Goal: Find specific page/section: Find specific page/section

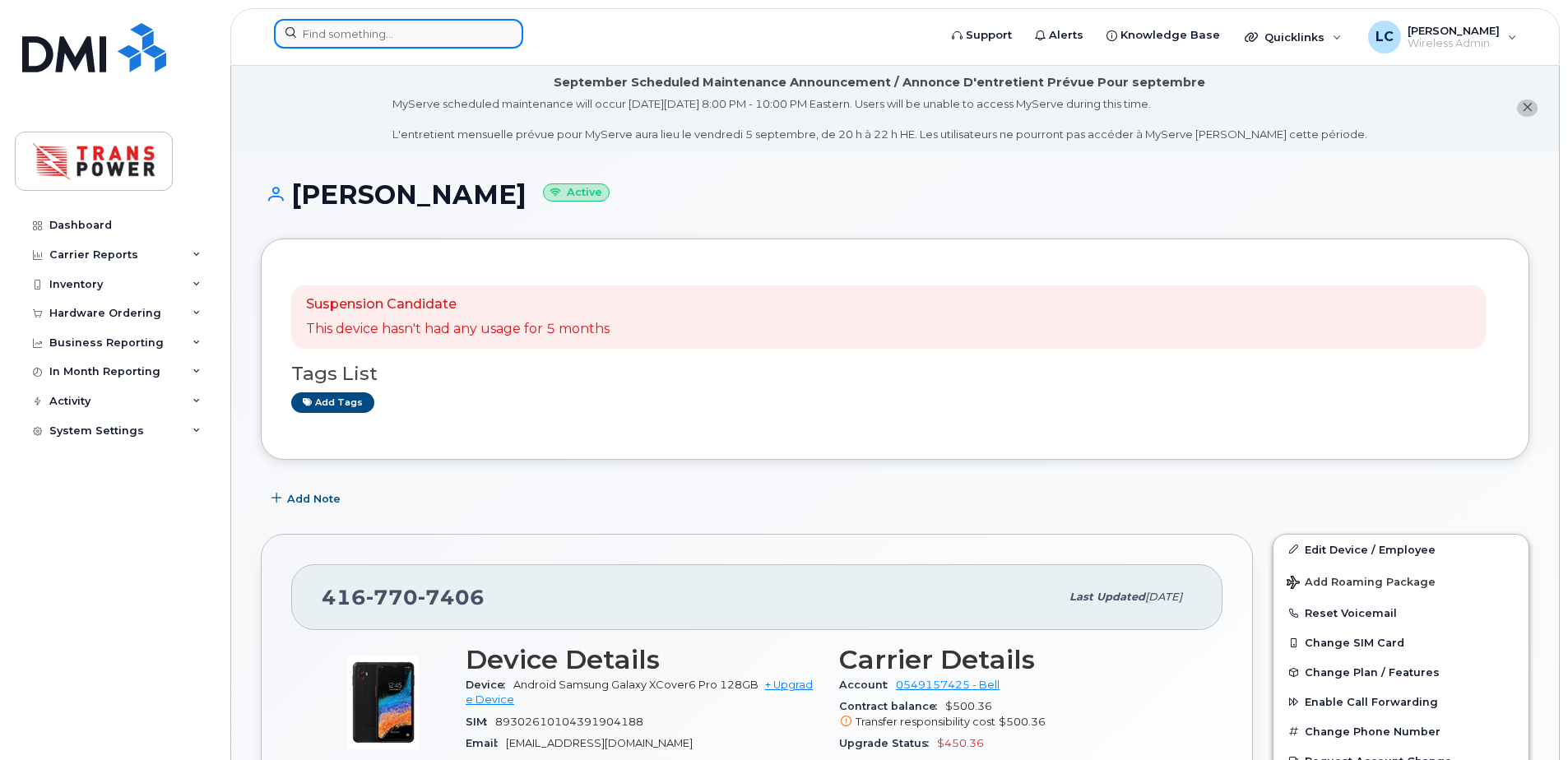
click at [472, 23] on input at bounding box center [398, 34] width 249 height 29
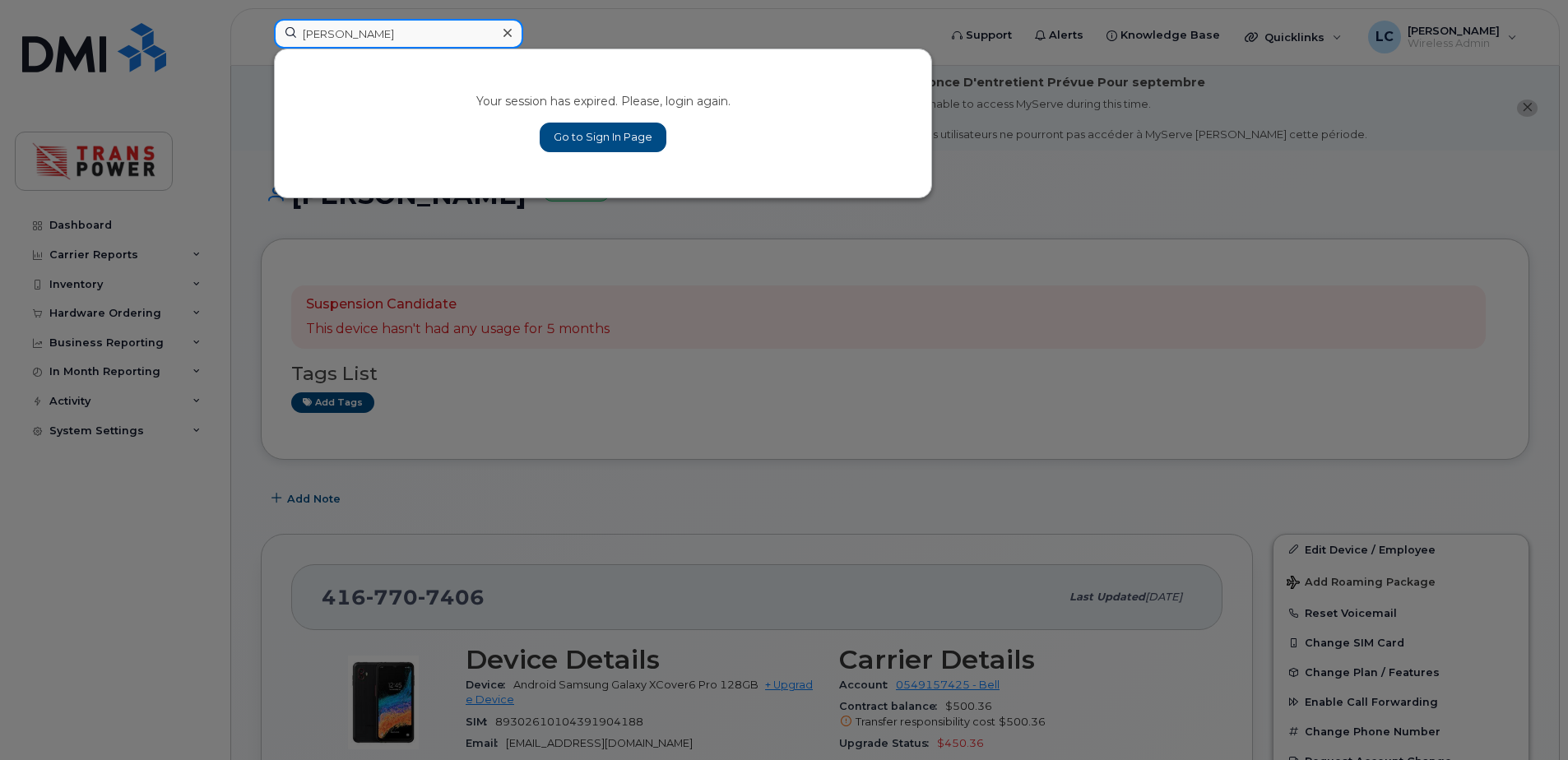
type input "[PERSON_NAME]"
click at [585, 147] on link "Go to Sign In Page" at bounding box center [603, 137] width 127 height 29
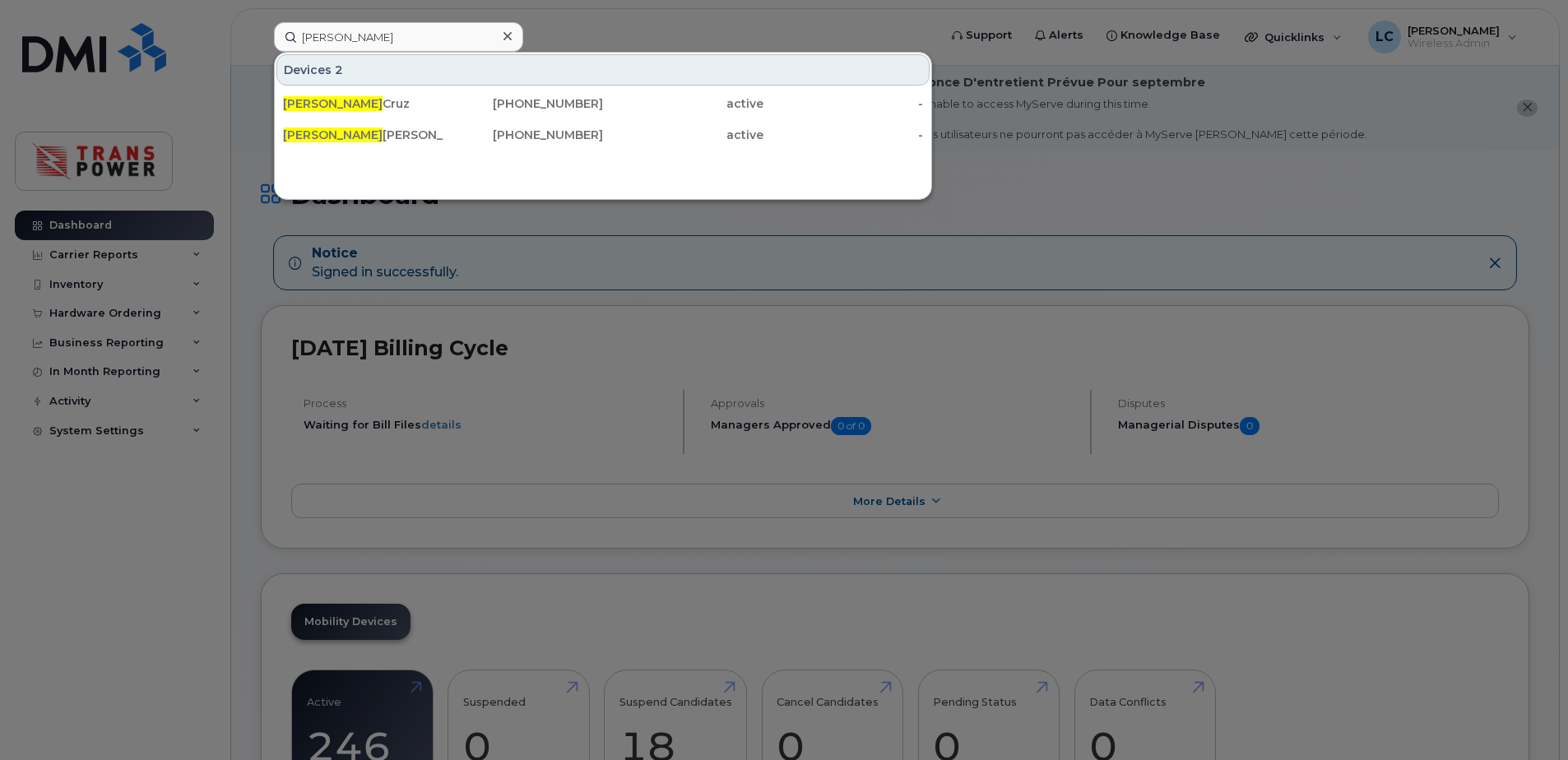
type input "[PERSON_NAME]"
click at [335, 106] on div "Eddie Cruz" at bounding box center [363, 103] width 160 height 16
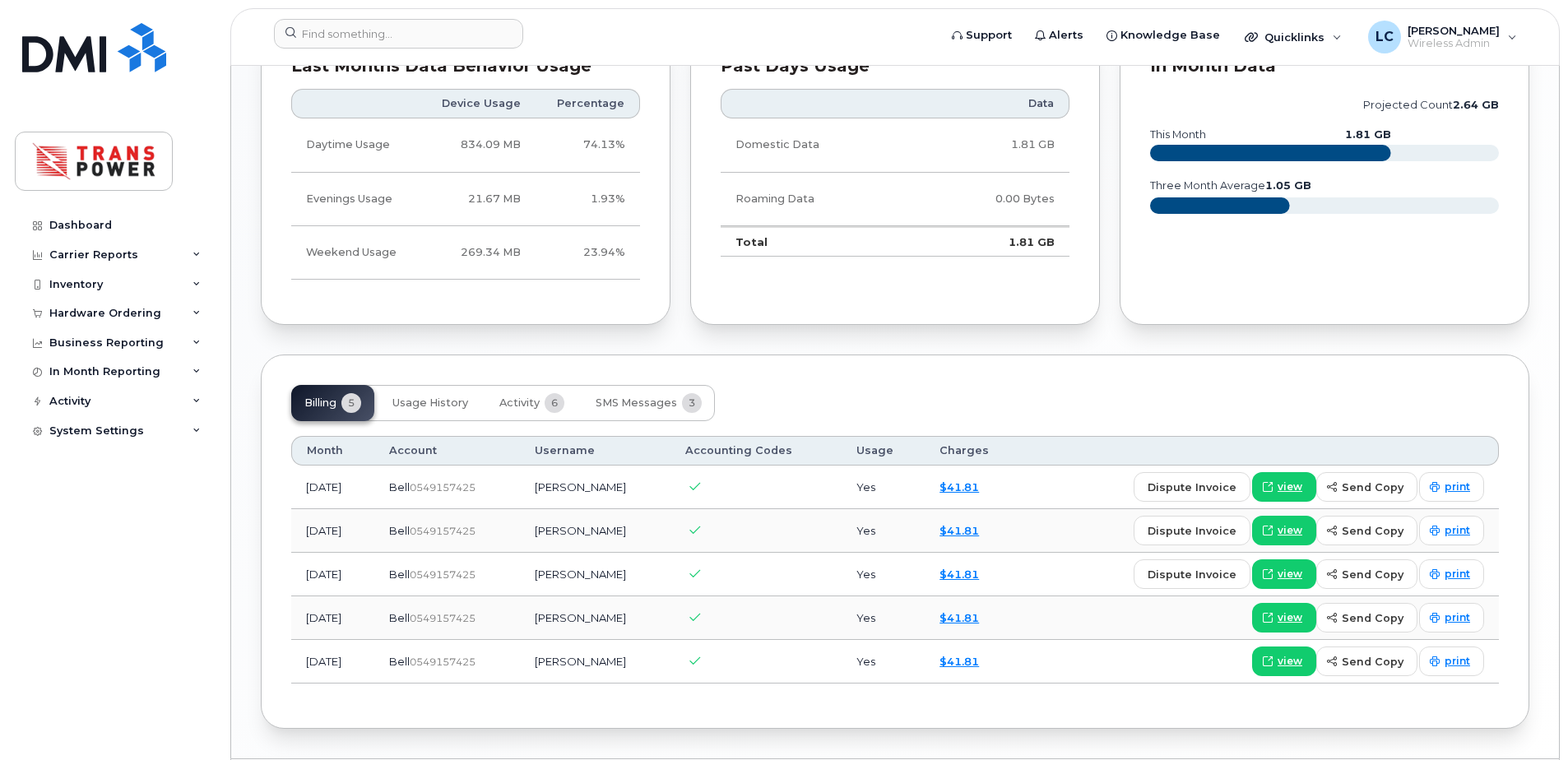
scroll to position [1201, 0]
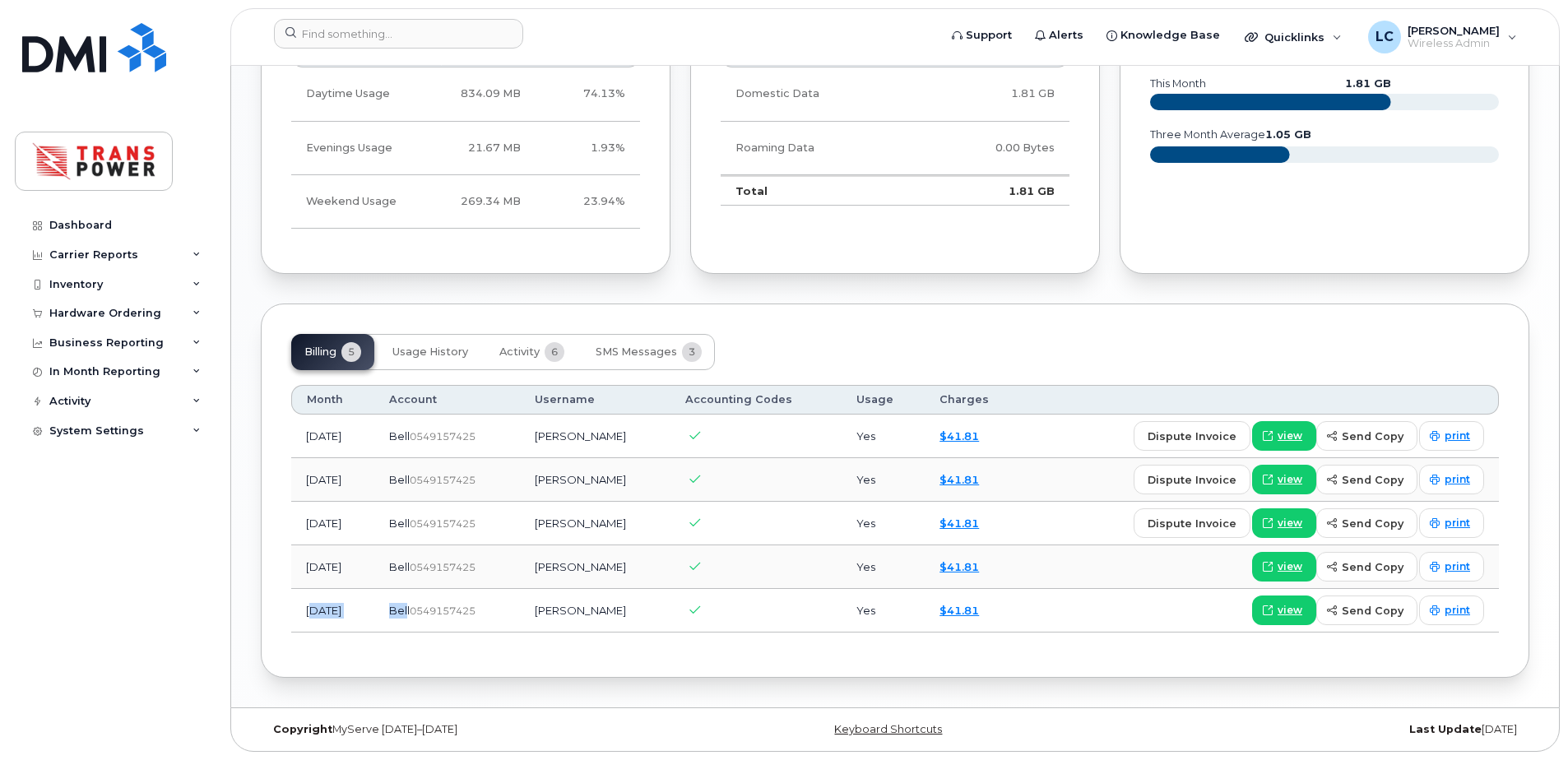
drag, startPoint x: 315, startPoint y: 609, endPoint x: 432, endPoint y: 592, distance: 118.2
click at [432, 592] on tr "[DATE] Bell  0549157425 [PERSON_NAME] Yes $41.81 view send copy print" at bounding box center [895, 611] width 1207 height 43
drag, startPoint x: 432, startPoint y: 592, endPoint x: 735, endPoint y: 513, distance: 313.1
click at [735, 513] on td at bounding box center [755, 524] width 171 height 43
click at [434, 349] on span "Usage History" at bounding box center [429, 351] width 75 height 13
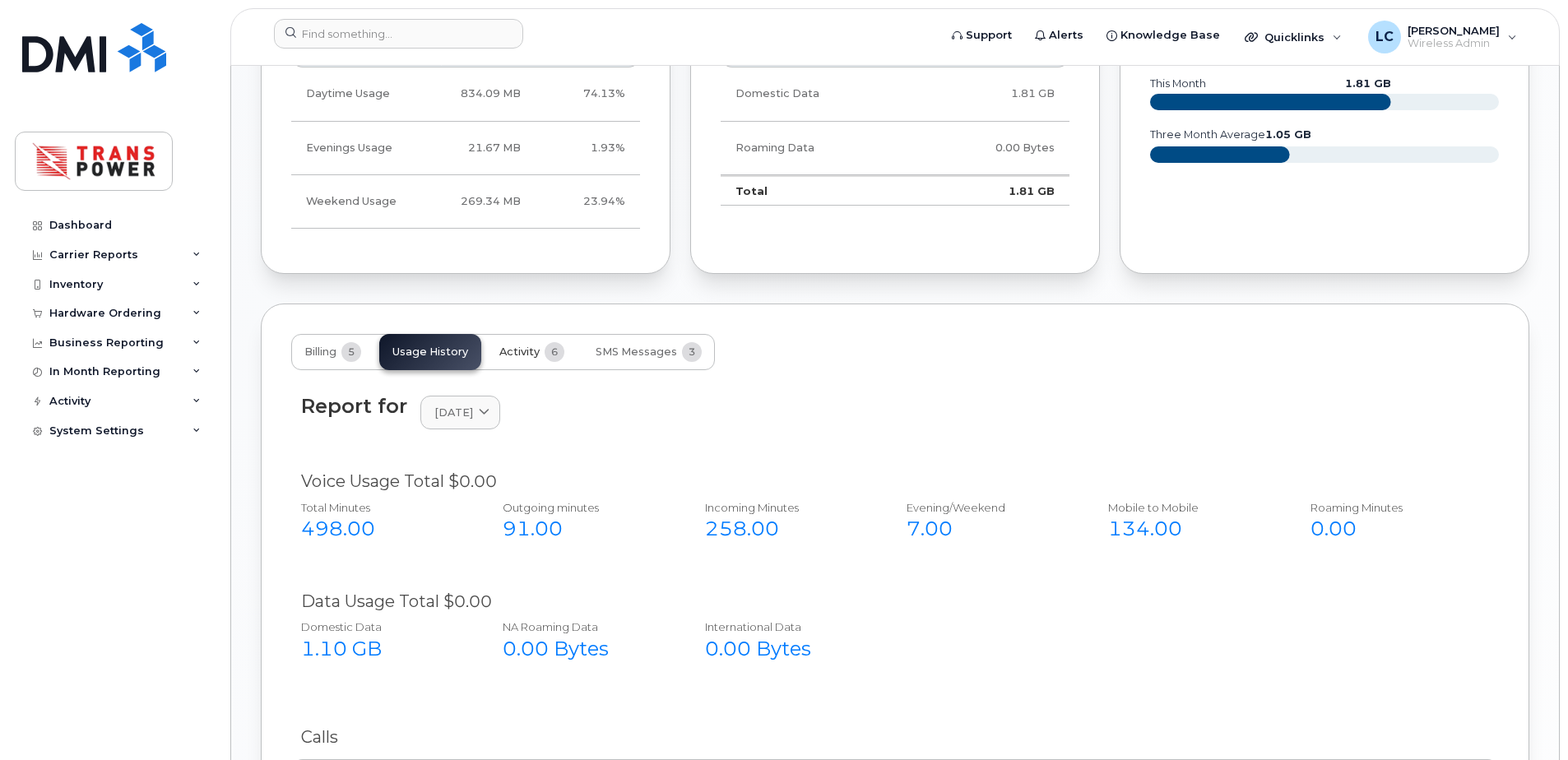
click at [534, 346] on span "Activity" at bounding box center [519, 351] width 40 height 13
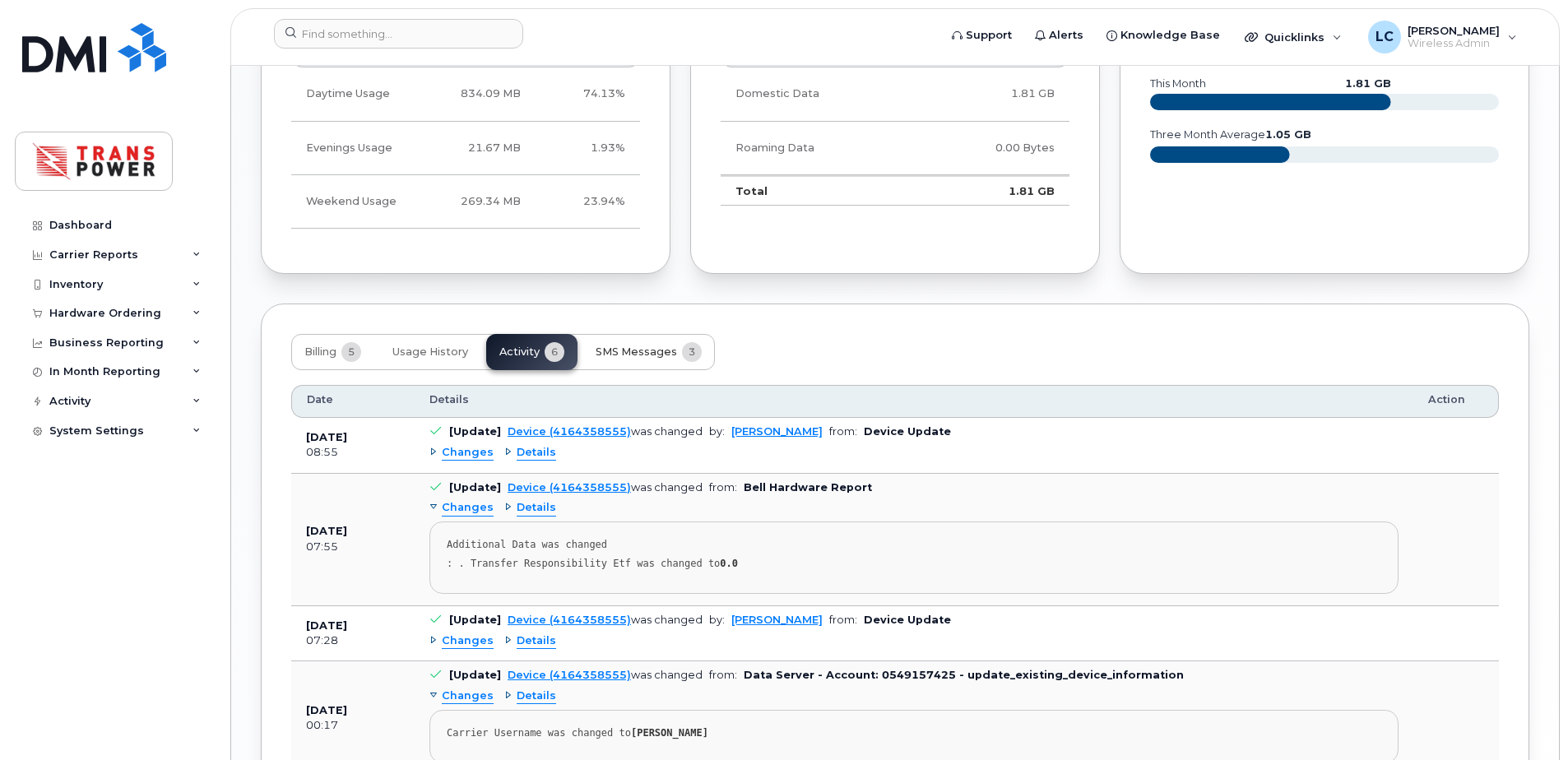
click at [681, 365] on button "SMS Messages 3" at bounding box center [648, 352] width 133 height 36
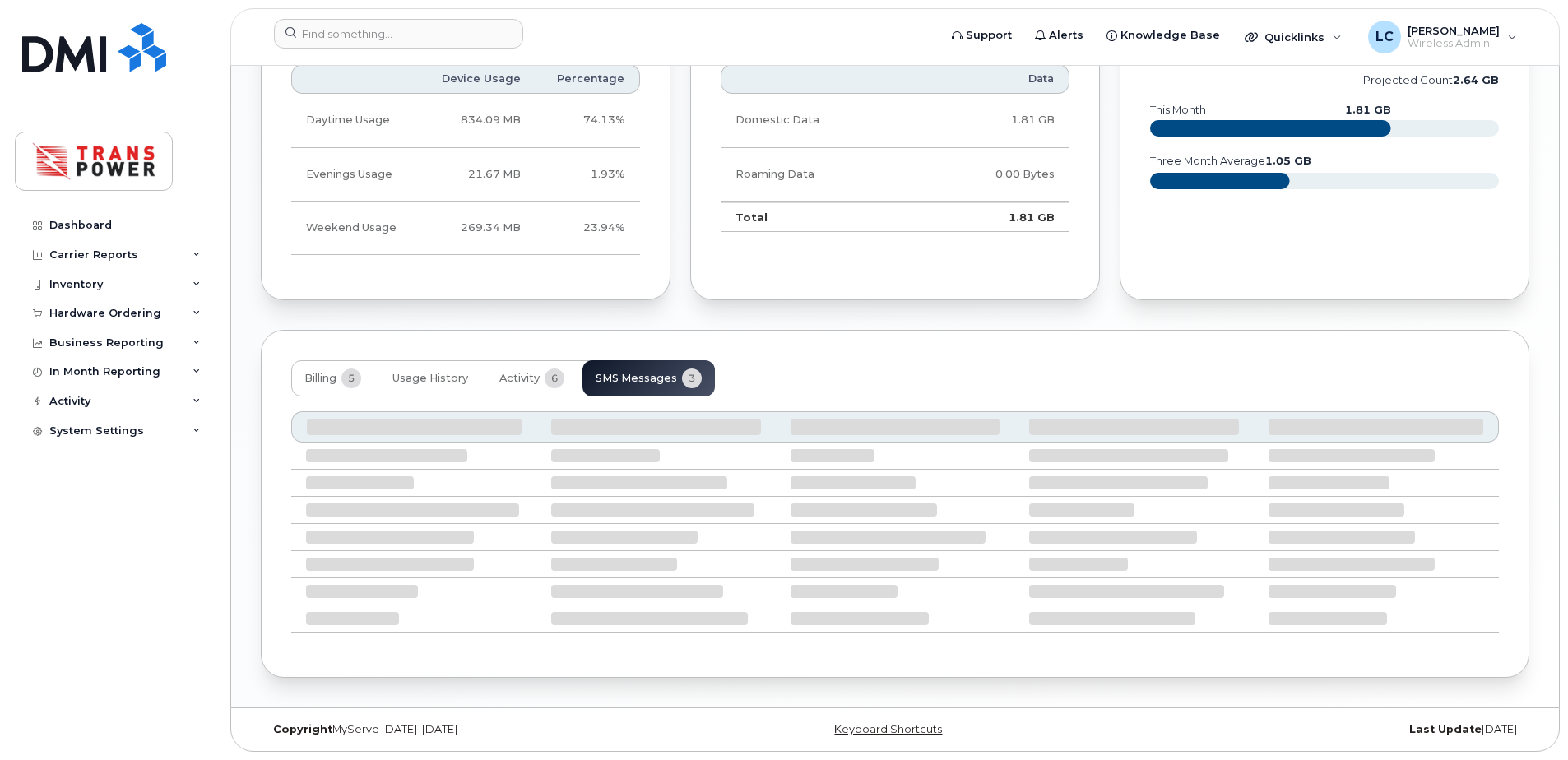
scroll to position [1147, 0]
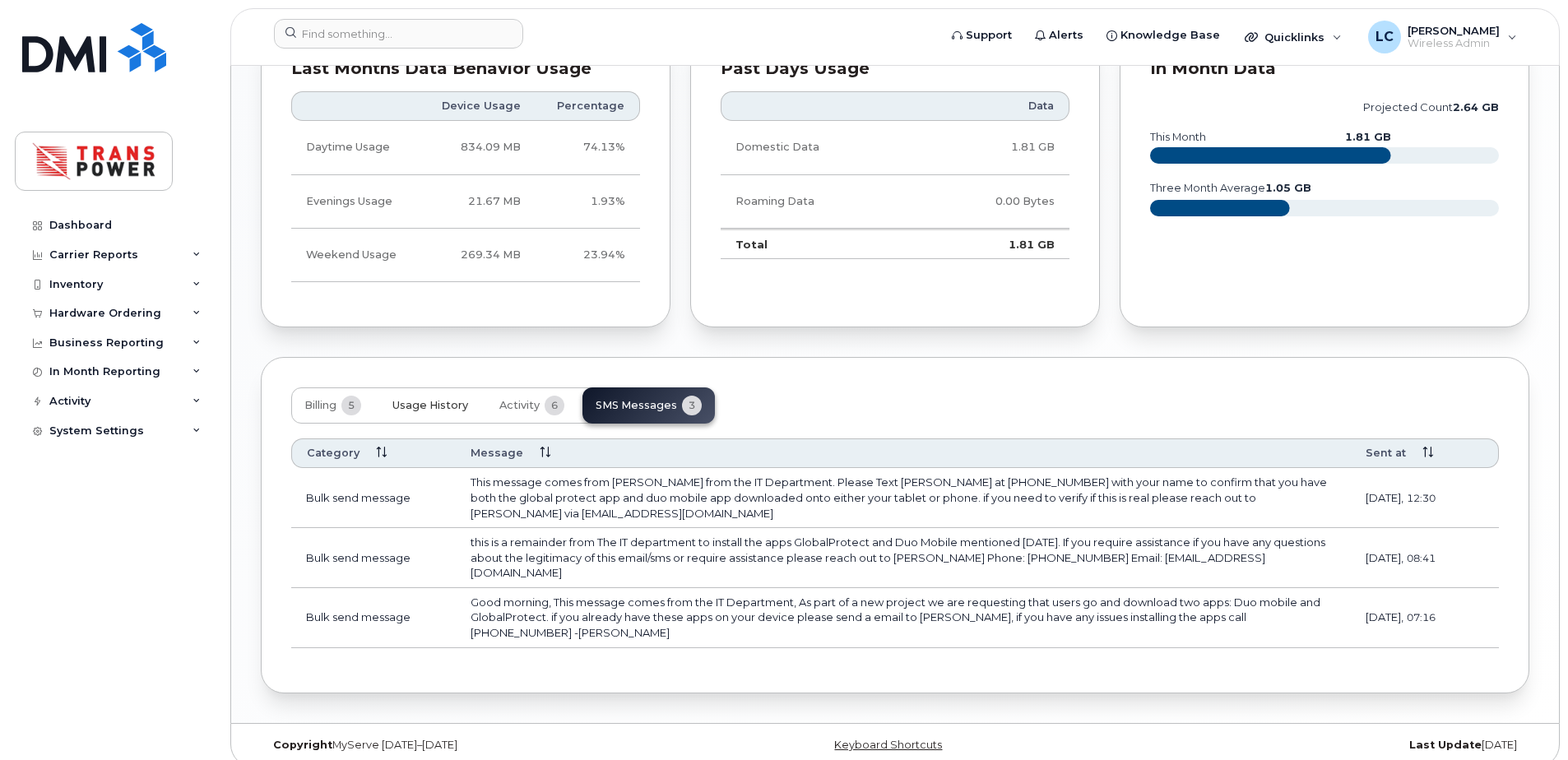
click at [443, 415] on button "Usage History" at bounding box center [430, 406] width 102 height 36
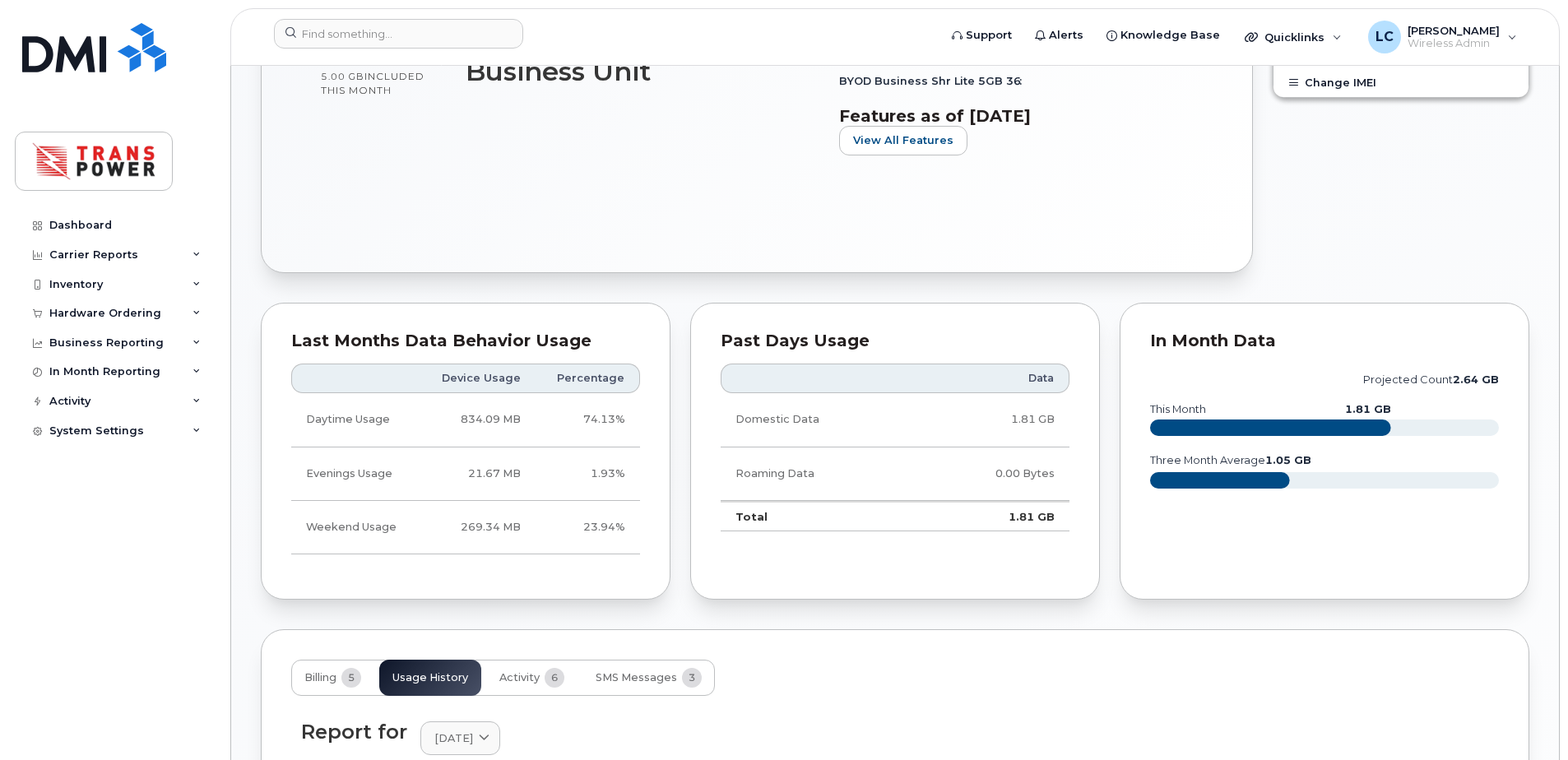
scroll to position [488, 0]
